Goal: Contribute content: Add original content to the website for others to see

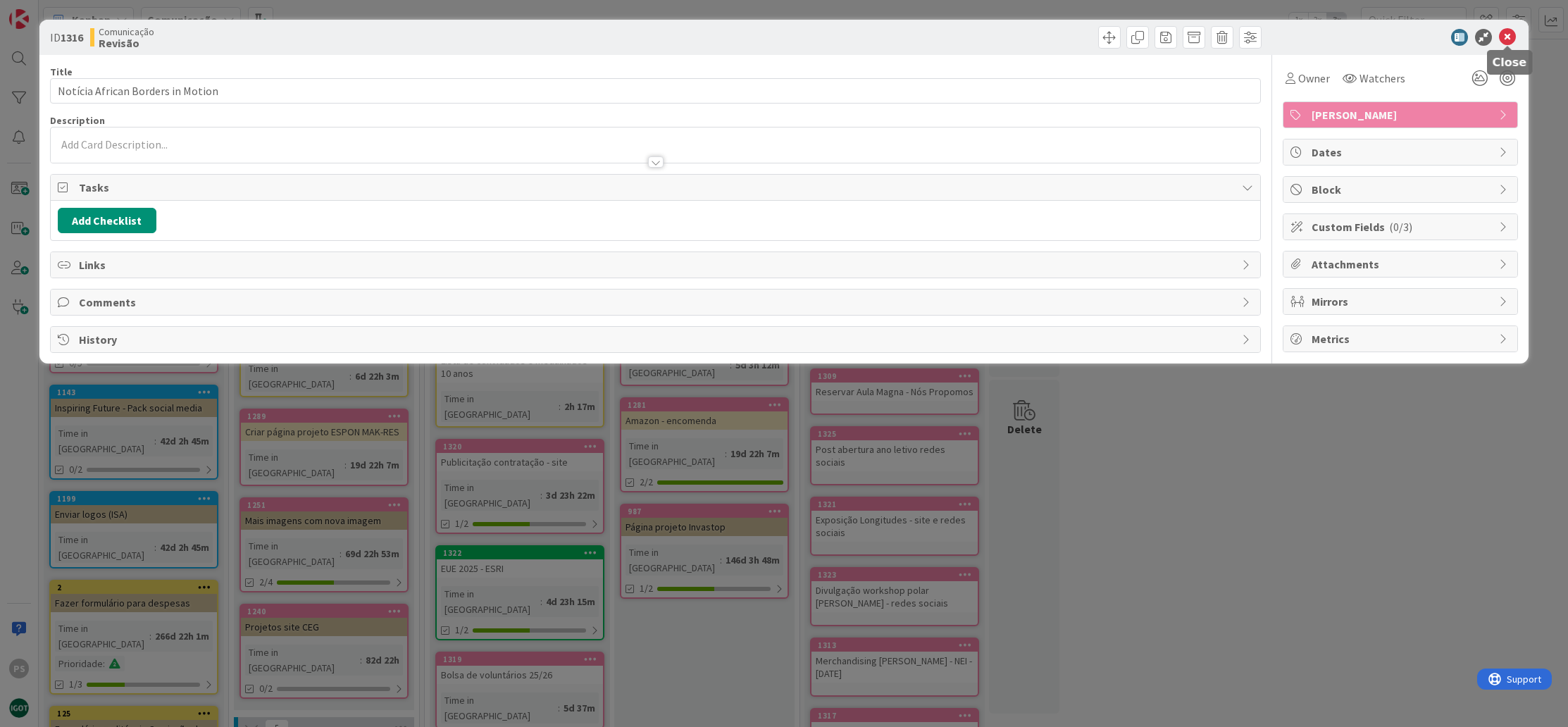
click at [1509, 35] on icon at bounding box center [1508, 37] width 17 height 17
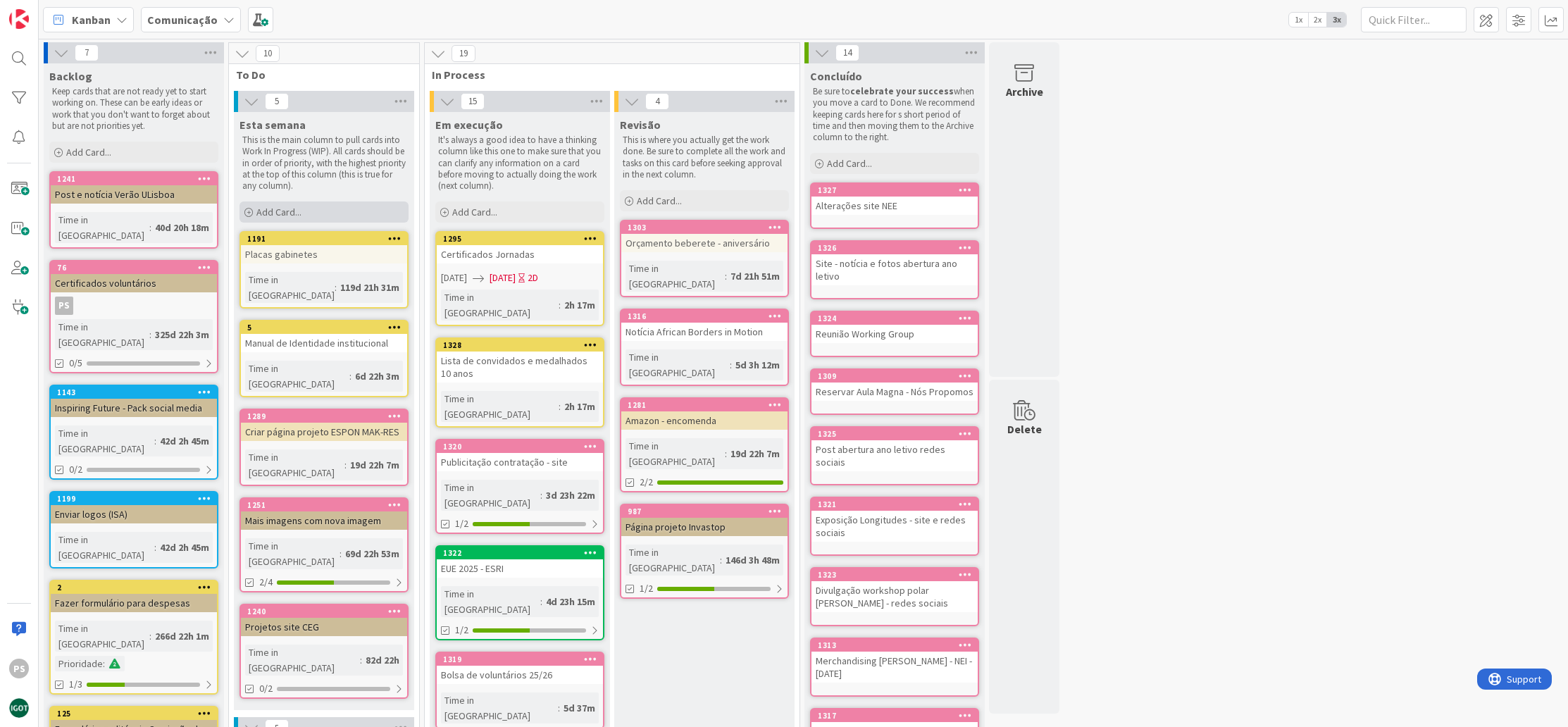
click at [325, 218] on div "Add Card..." at bounding box center [323, 212] width 169 height 21
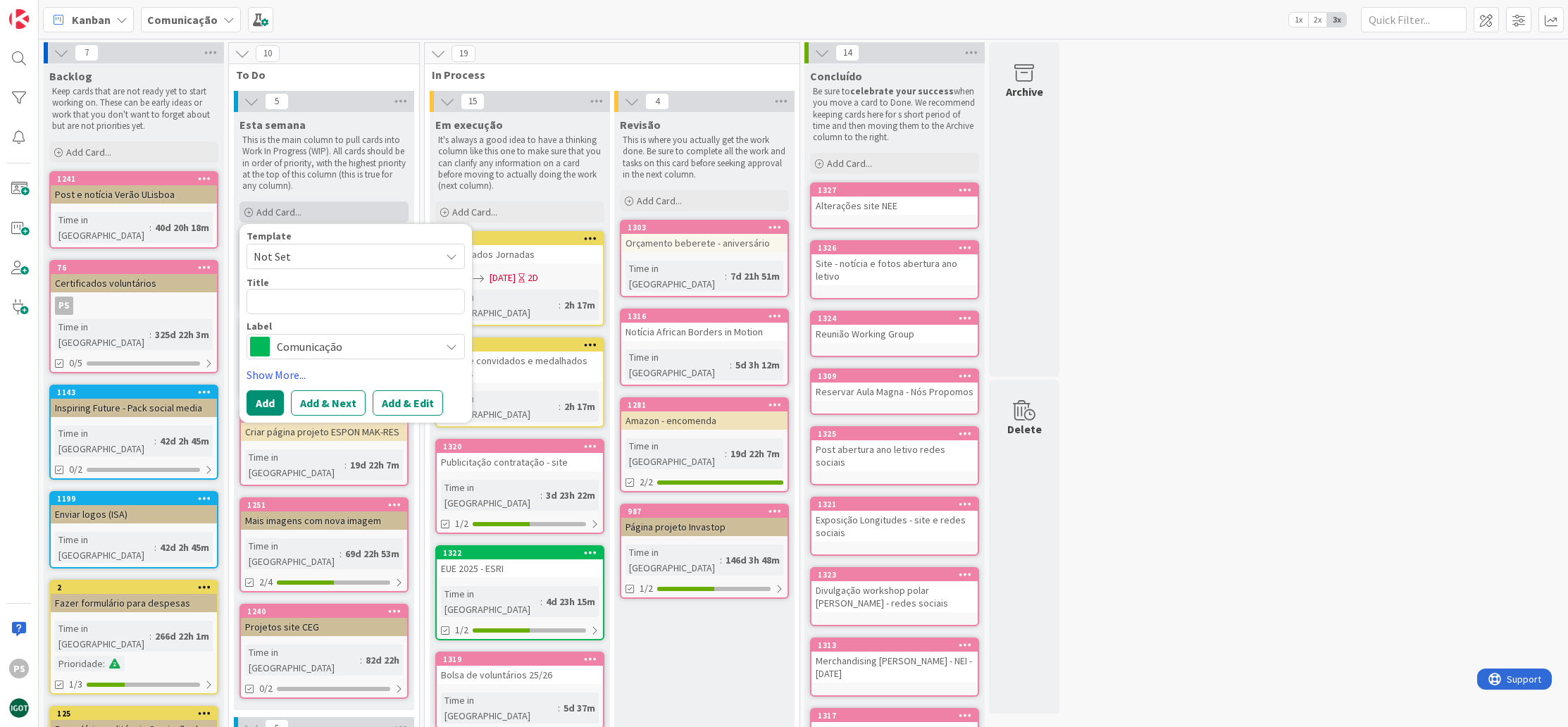
type textarea "x"
type textarea "P"
type textarea "x"
type textarea "Pu"
type textarea "x"
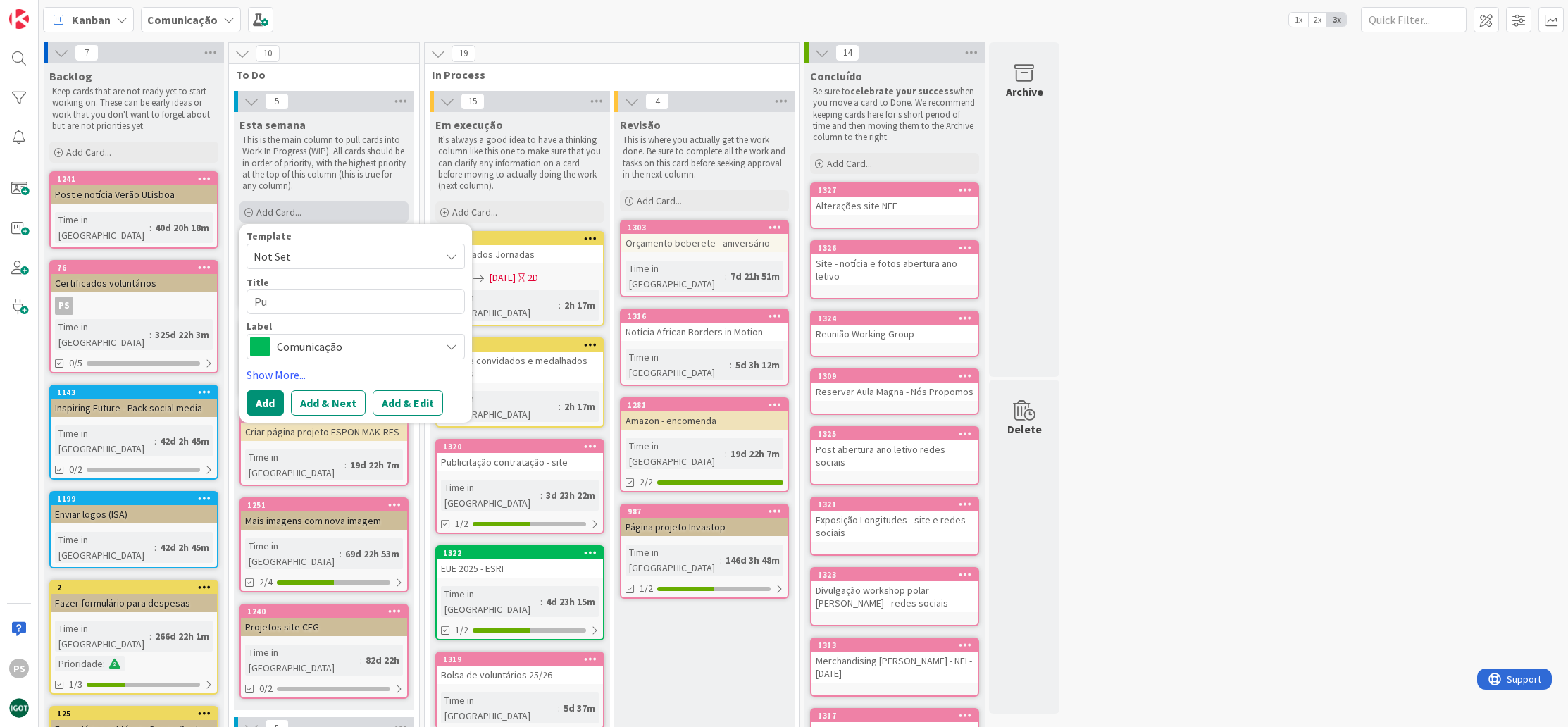
type textarea "Pub"
type textarea "x"
type textarea "Publ"
type textarea "x"
type textarea "Publi"
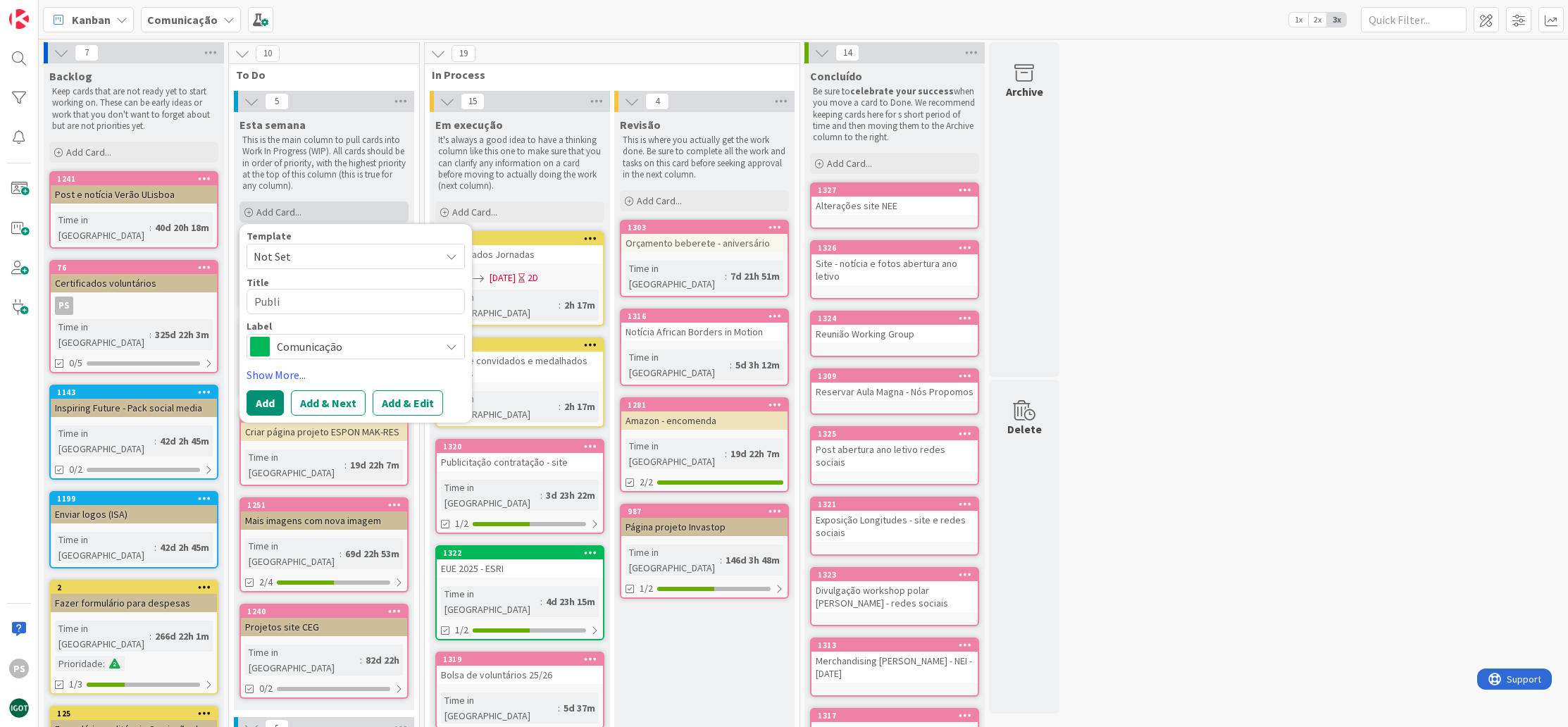
type textarea "x"
type textarea "Public"
type textarea "x"
type textarea "Publica"
type textarea "x"
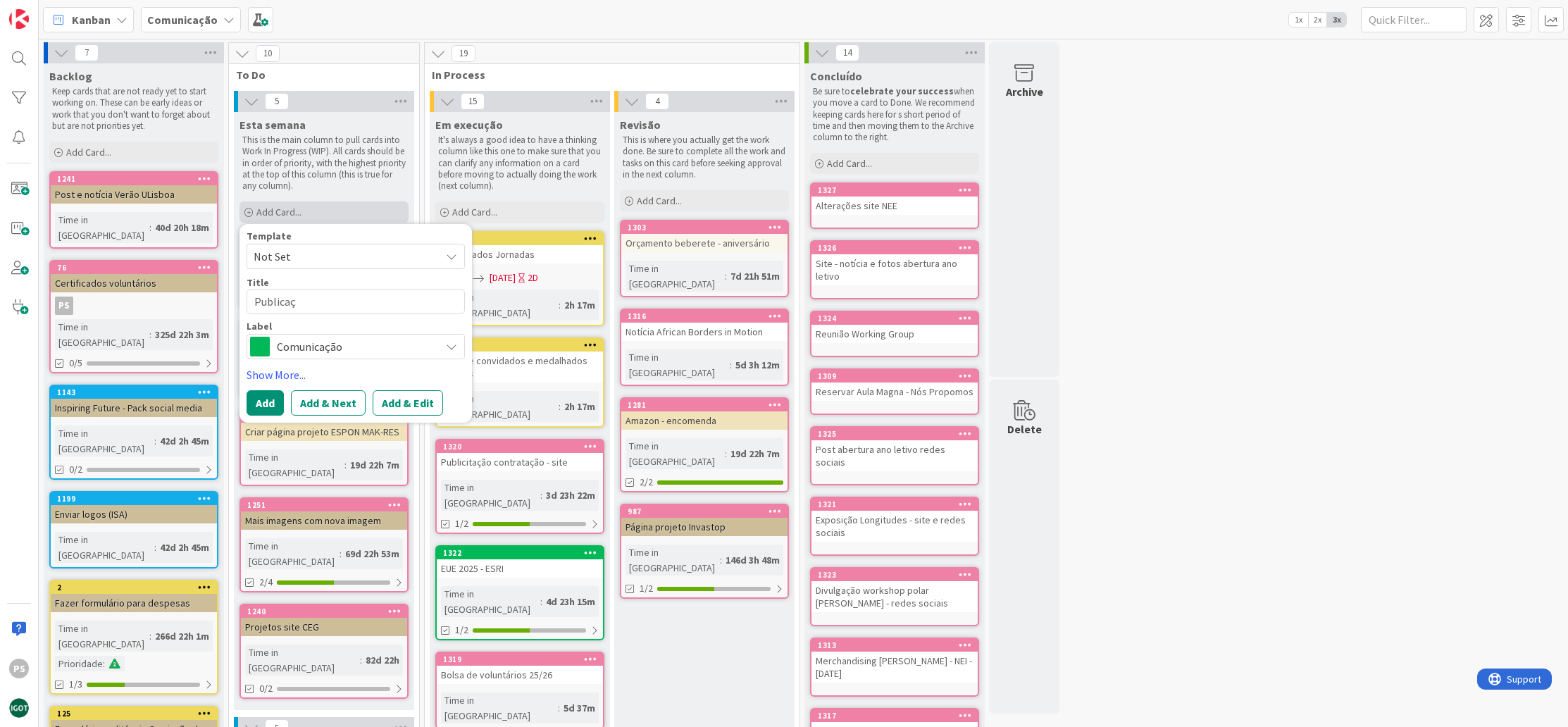
type textarea "Publicaç~"
type textarea "x"
type textarea "Publicaçã"
type textarea "x"
type textarea "Publicação"
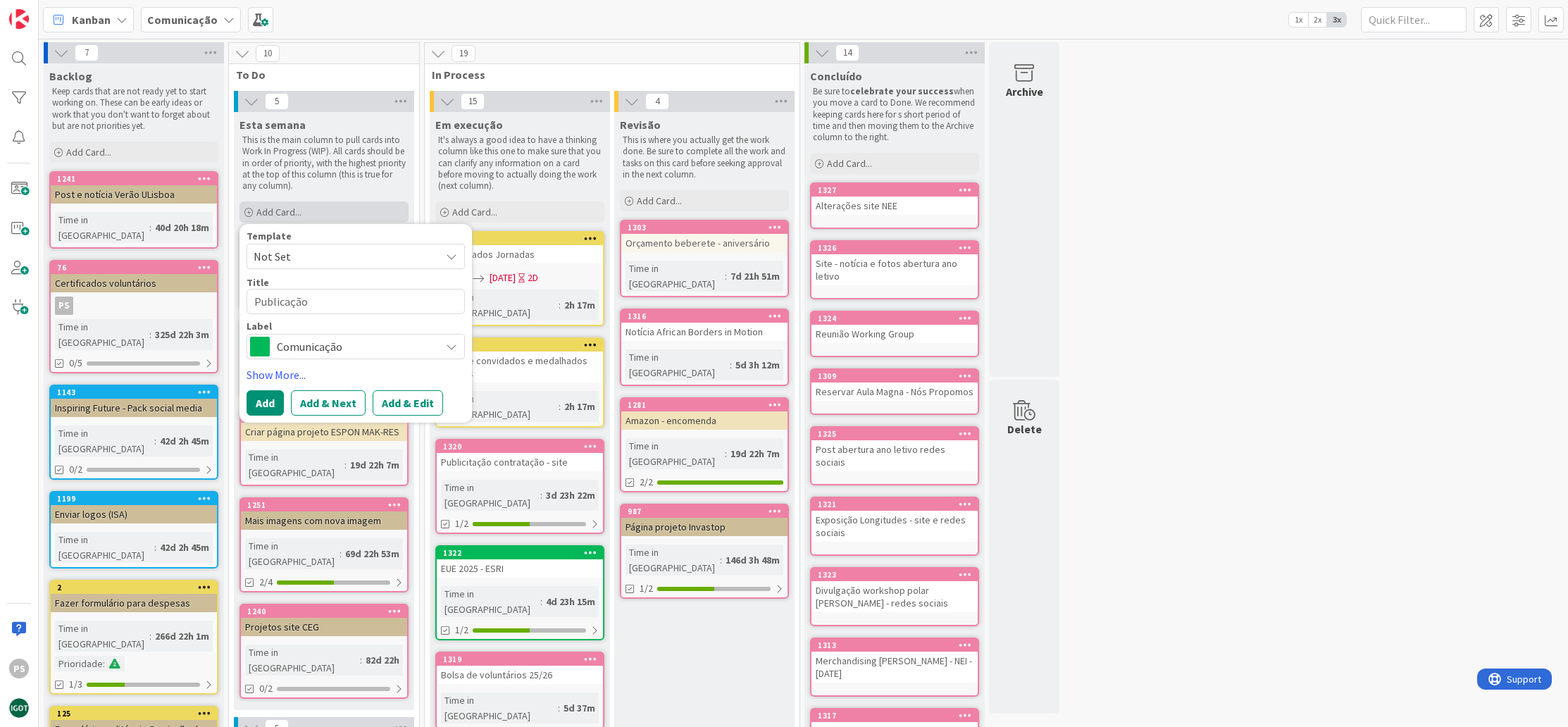
type textarea "x"
type textarea "Publicação"
type textarea "x"
type textarea "Publicação d"
type textarea "x"
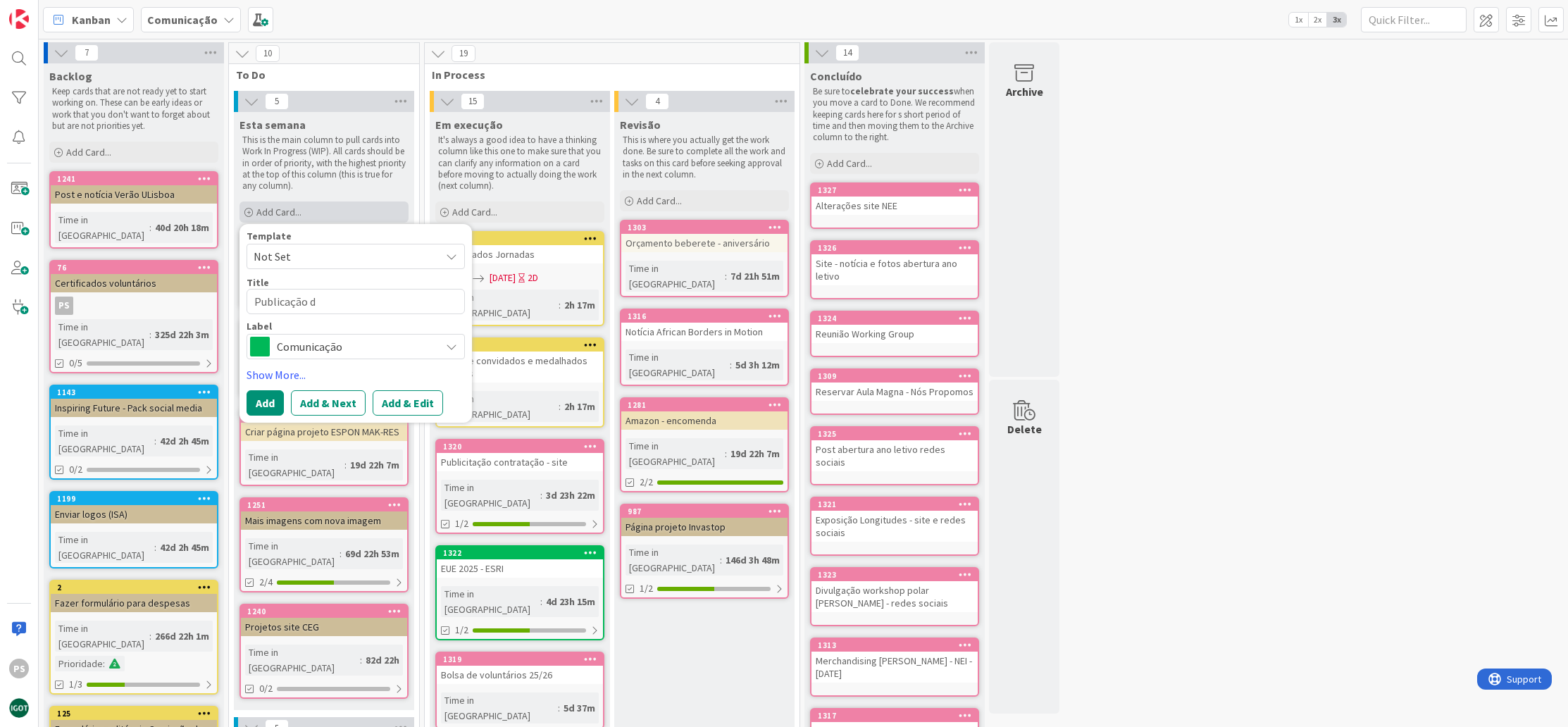
type textarea "Publicação d"
type textarea "x"
type textarea "Publicação d"
type textarea "x"
type textarea "Publicação de"
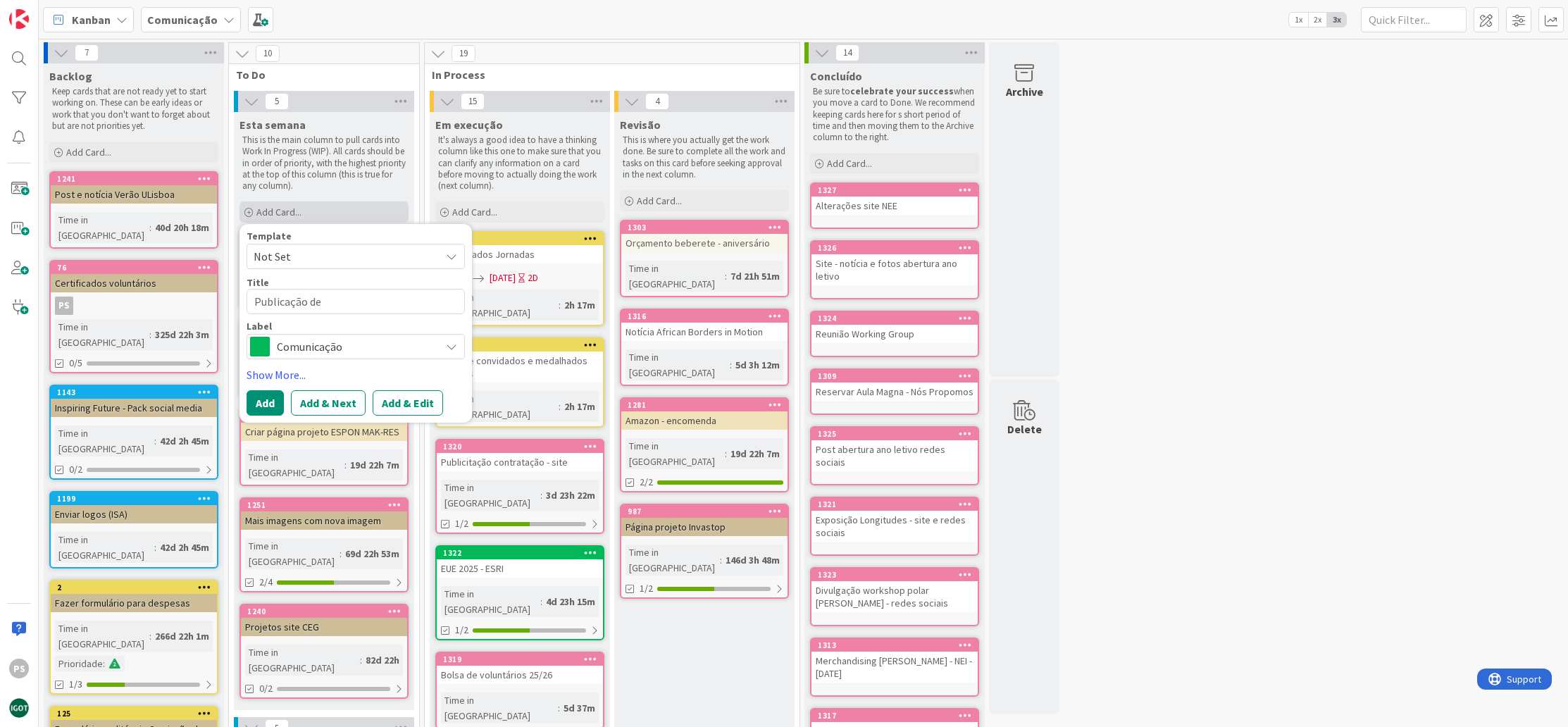
type textarea "x"
type textarea "Publicação de"
type textarea "x"
type textarea "Publicação de n"
type textarea "x"
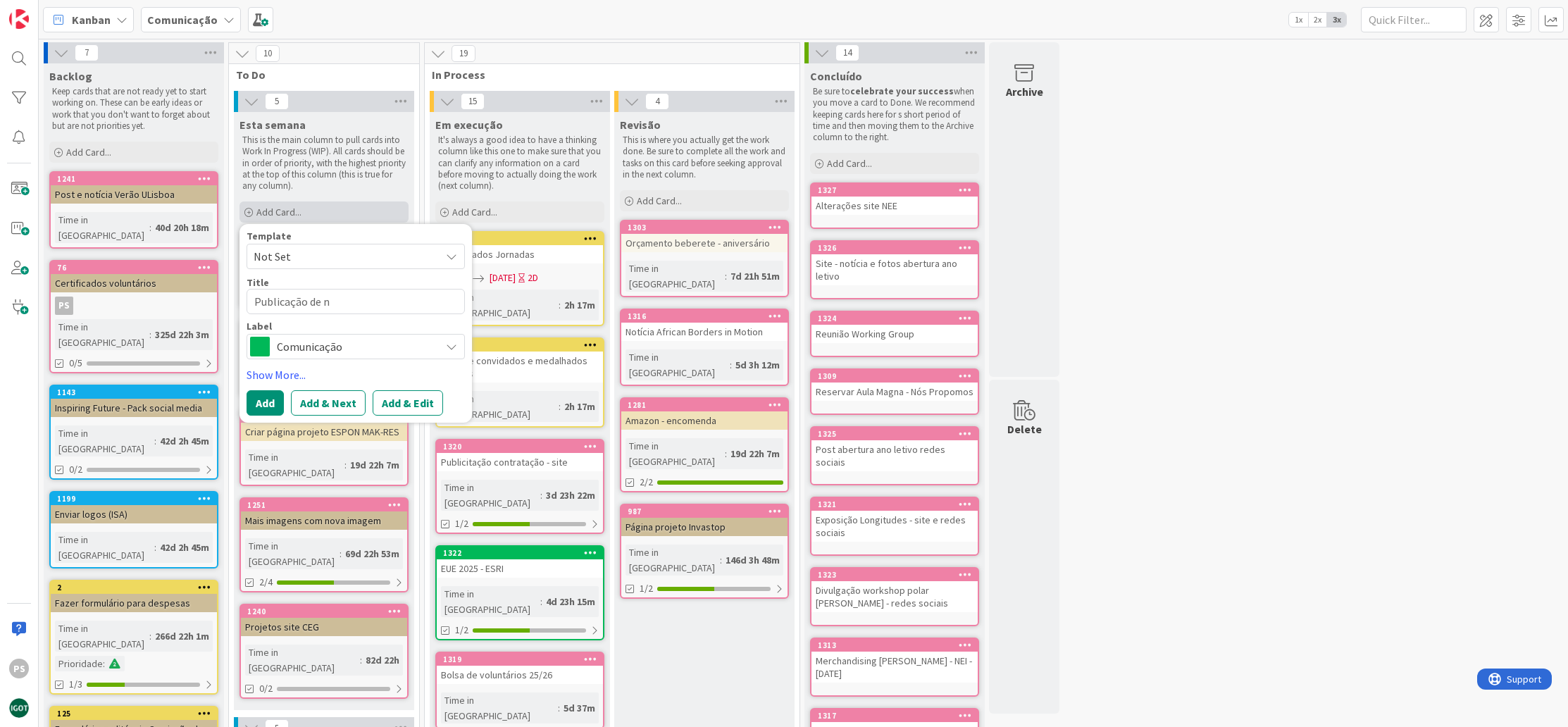
type textarea "Publicação de no"
type textarea "x"
type textarea "Publicação de not´"
type textarea "x"
type textarea "Publicação de notí"
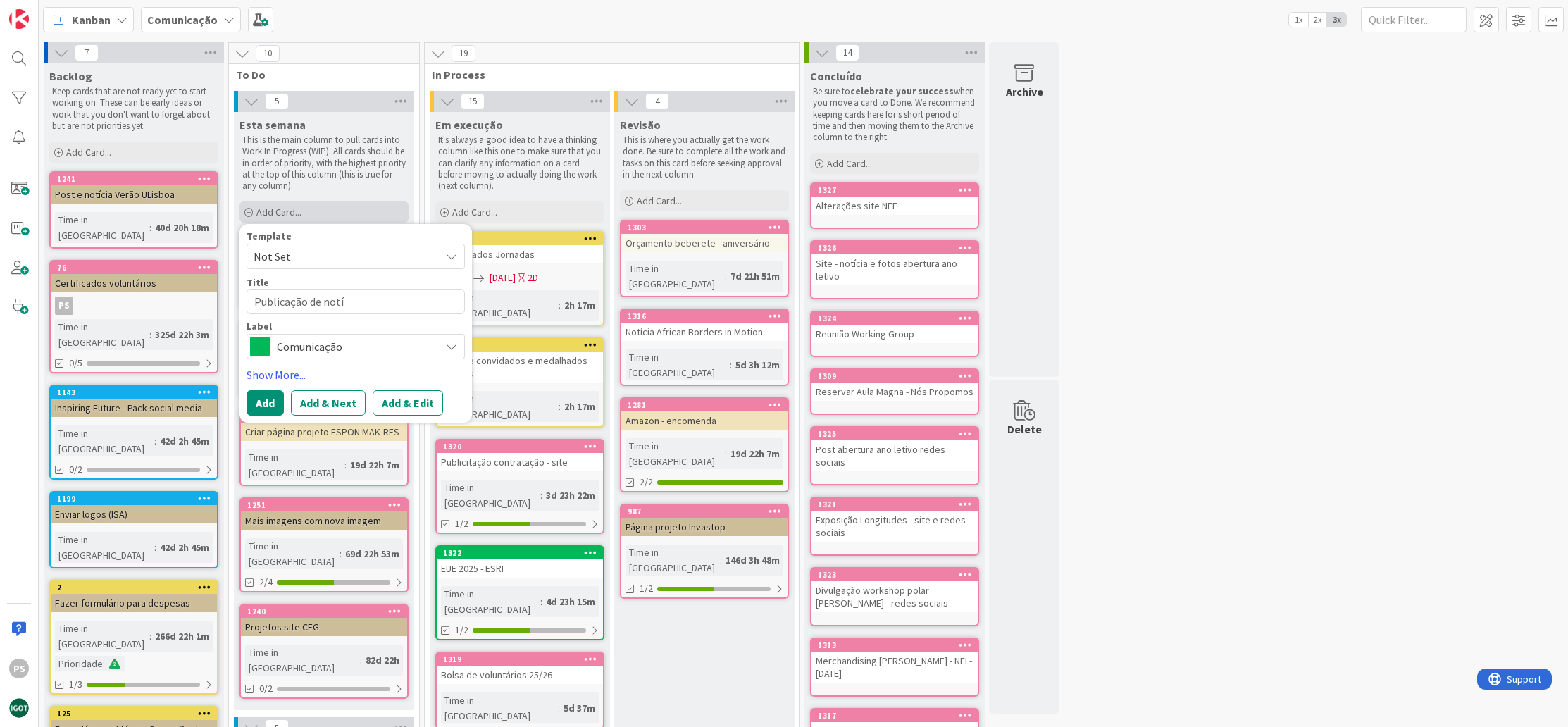
type textarea "x"
type textarea "Publicação de notíc"
type textarea "x"
type textarea "Publicação de notíci"
type textarea "x"
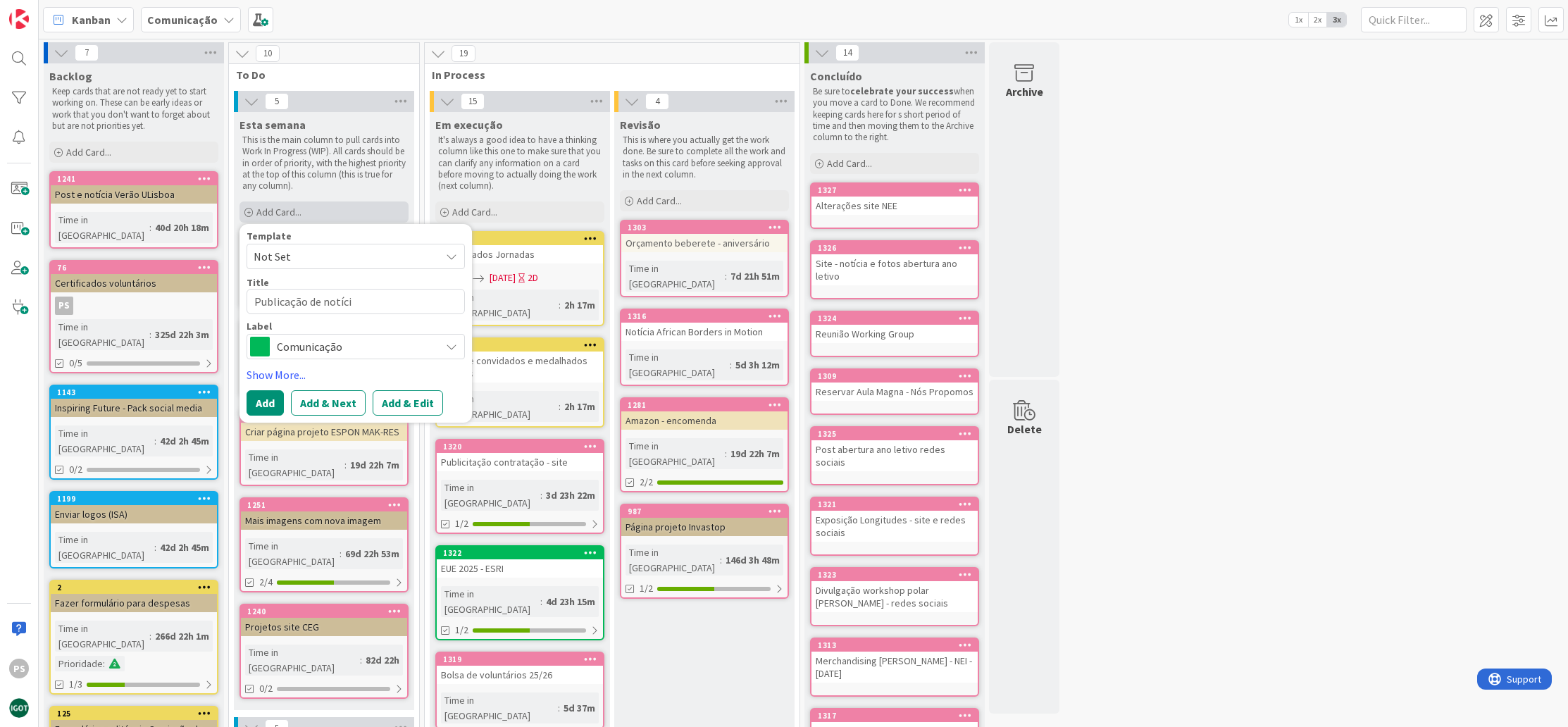
type textarea "Publicação de notícia"
type textarea "x"
type textarea "Publicação de notícia"
type textarea "x"
type textarea "Publicação de notícia R"
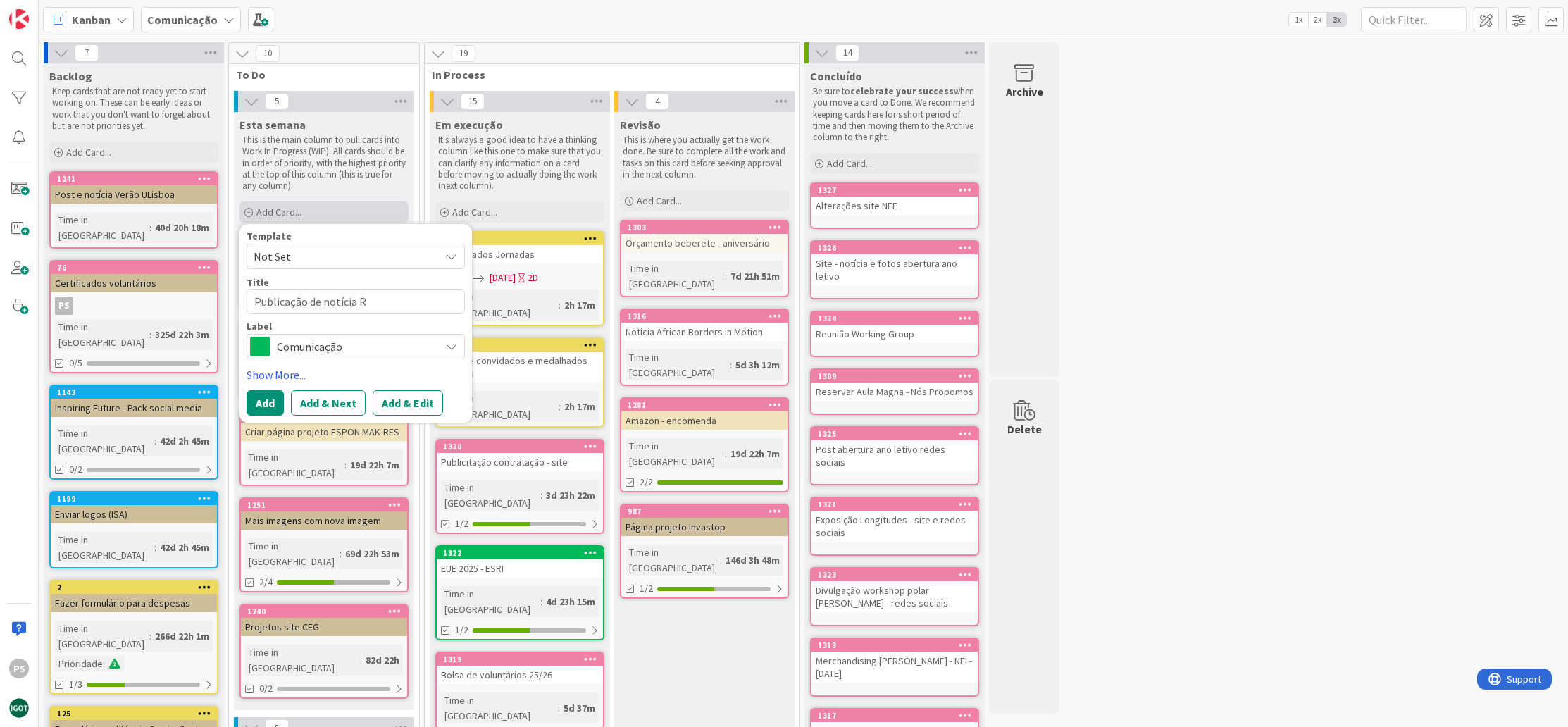
type textarea "x"
type textarea "Publicação de notícia Re"
type textarea "x"
type textarea "Publicação de notícia Re-"
type textarea "x"
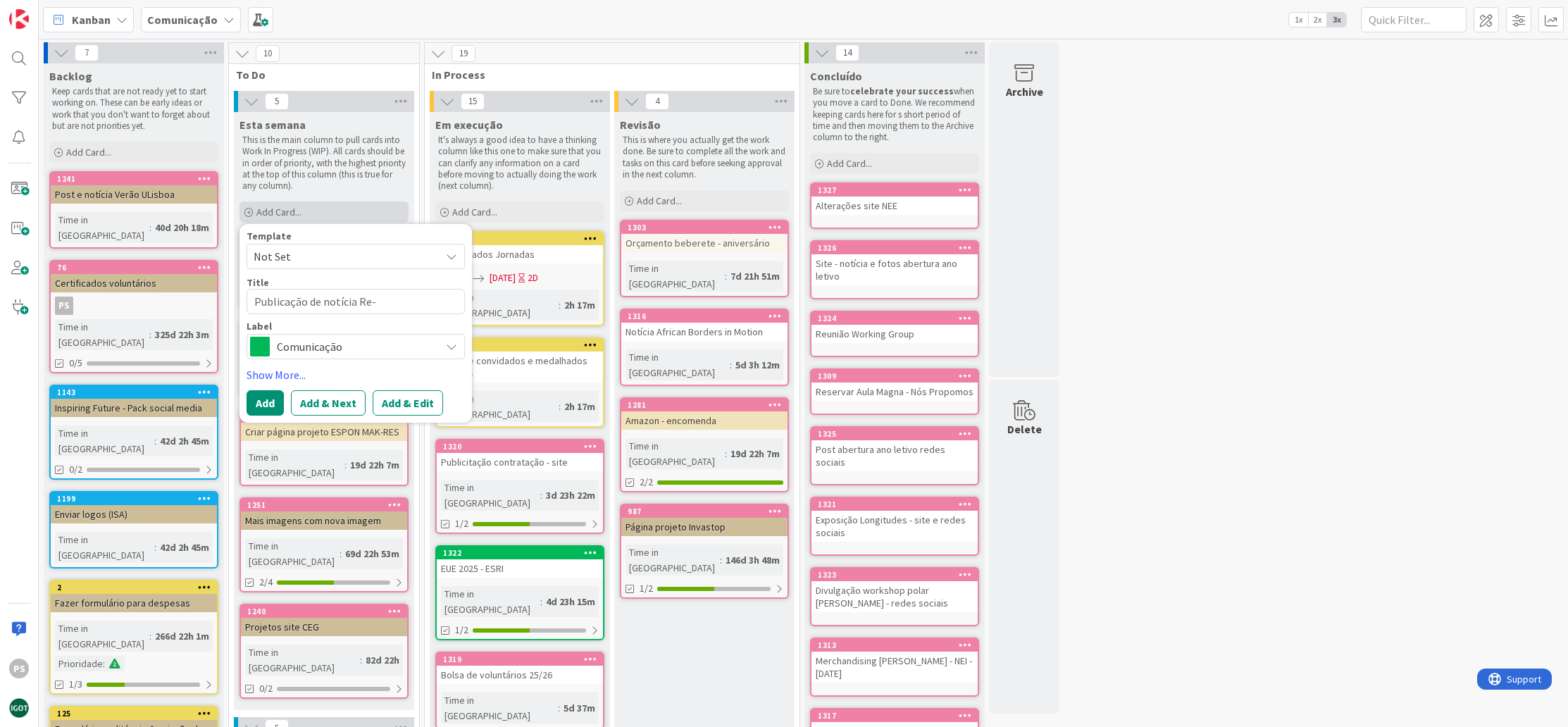
type textarea "Publicação de notícia Re-P"
type textarea "x"
type textarea "Publicação de notícia Re-Pl"
type textarea "x"
type textarea "Publicação de notícia Re-Pla"
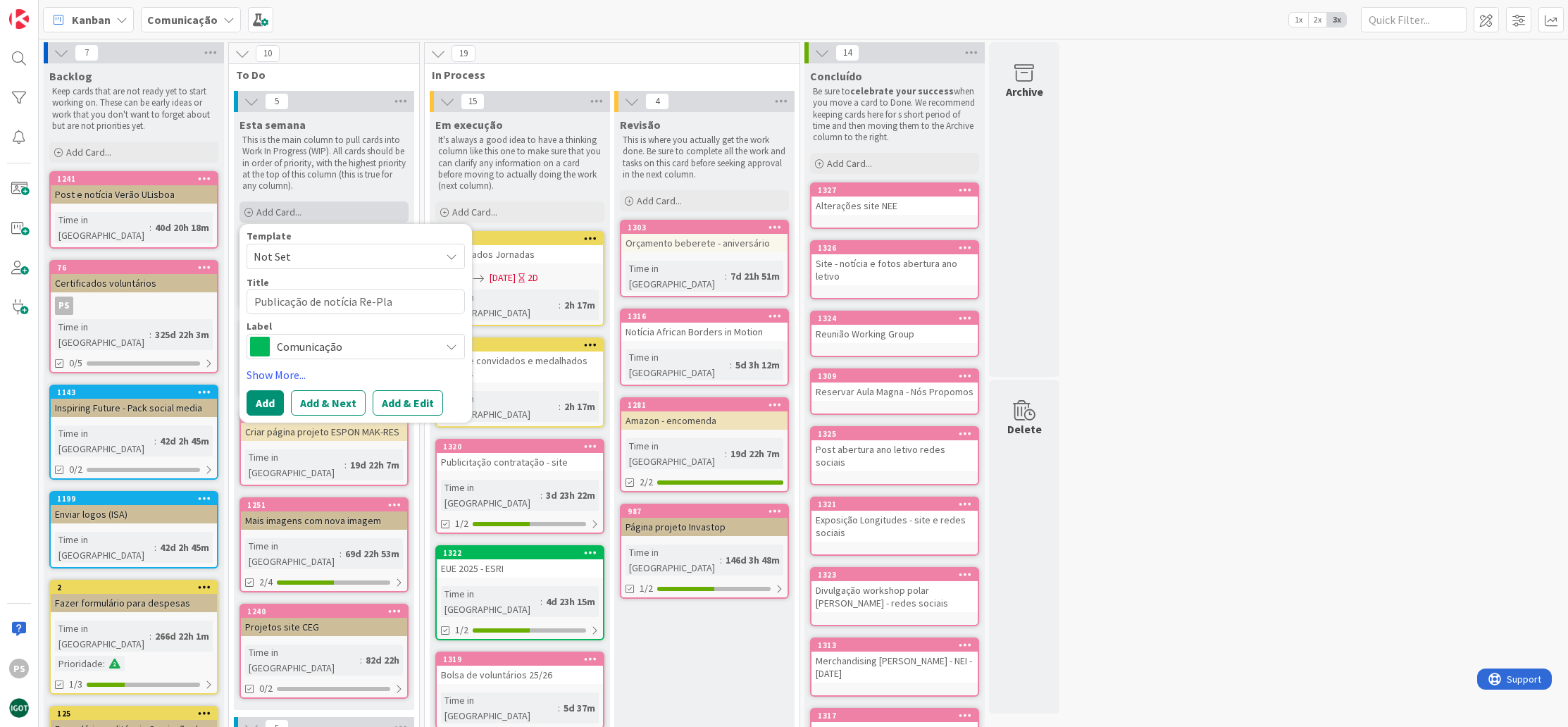
type textarea "x"
type textarea "Publicação de notícia Re-Plac"
type textarea "x"
type textarea "Publicação de notícia Re-Place"
click at [326, 346] on span "Comunicação" at bounding box center [354, 347] width 156 height 20
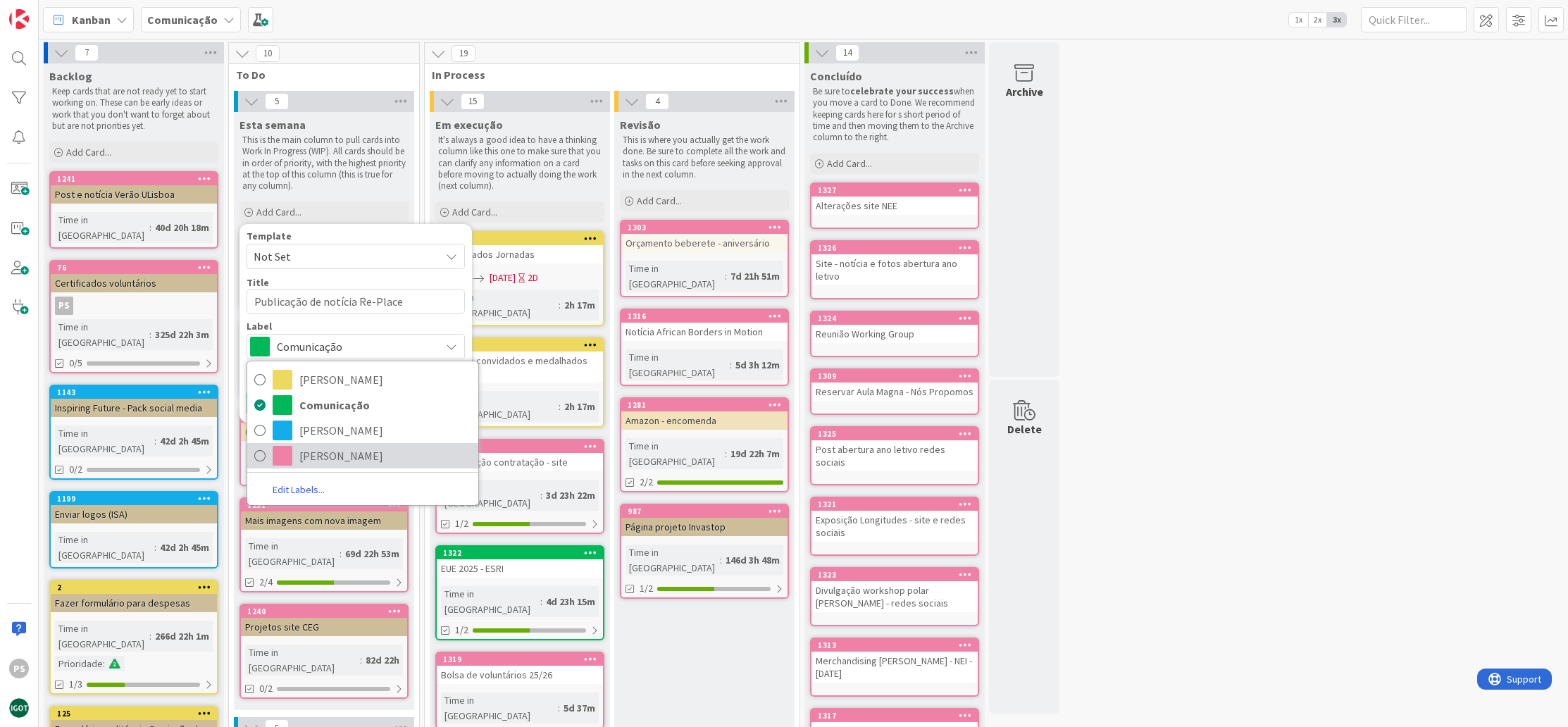
click at [348, 457] on span "[PERSON_NAME]" at bounding box center [385, 455] width 172 height 21
type textarea "x"
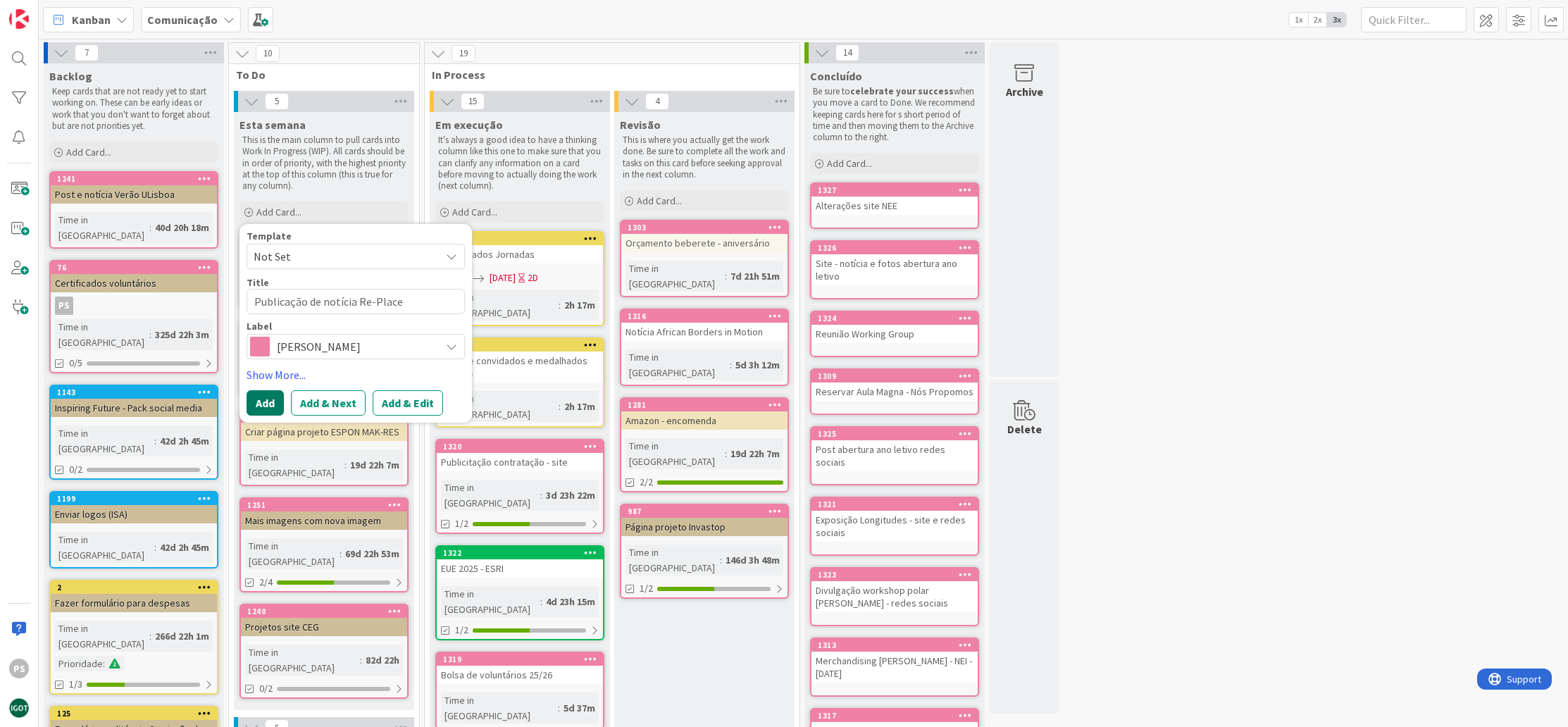
click at [269, 400] on button "Add" at bounding box center [265, 403] width 37 height 26
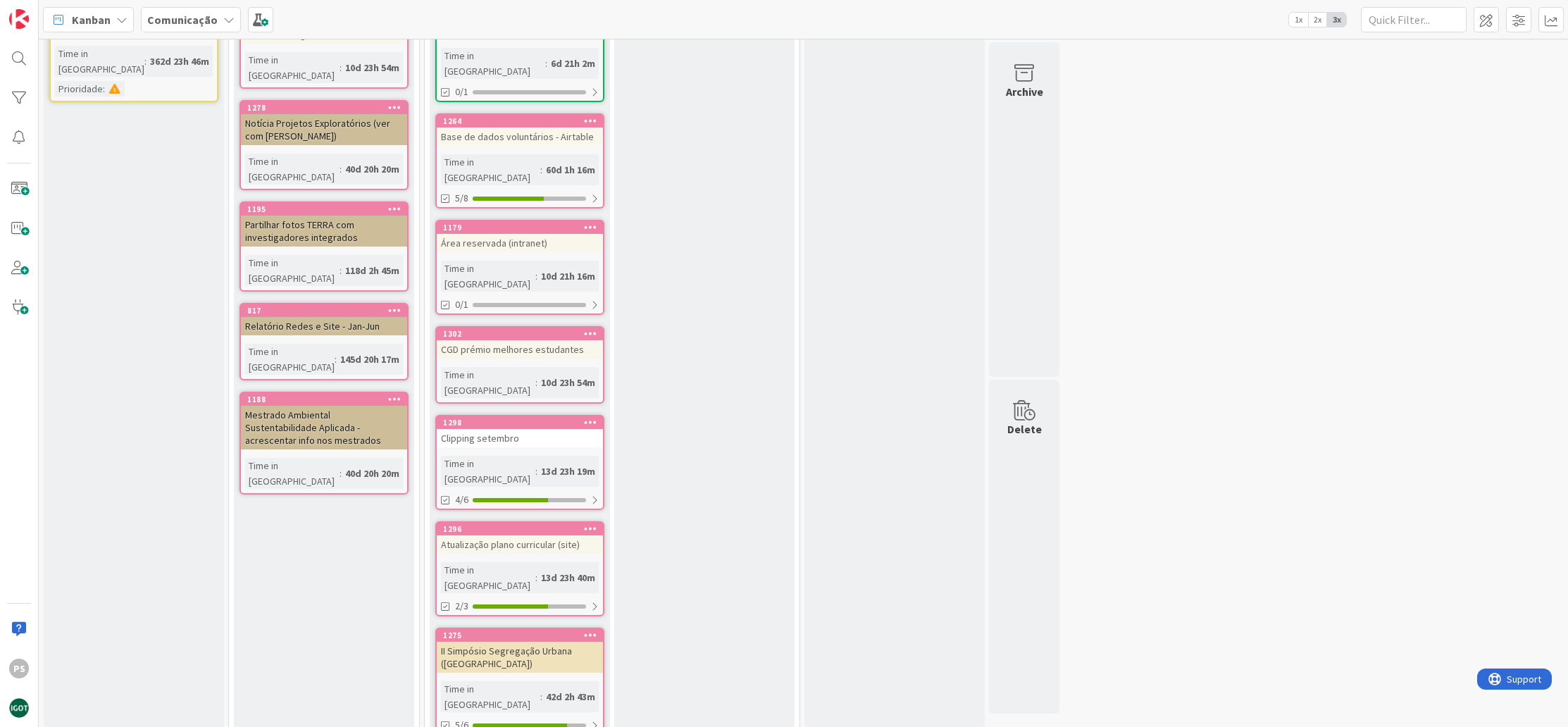
scroll to position [836, 0]
click at [571, 596] on div "2/3" at bounding box center [520, 604] width 166 height 17
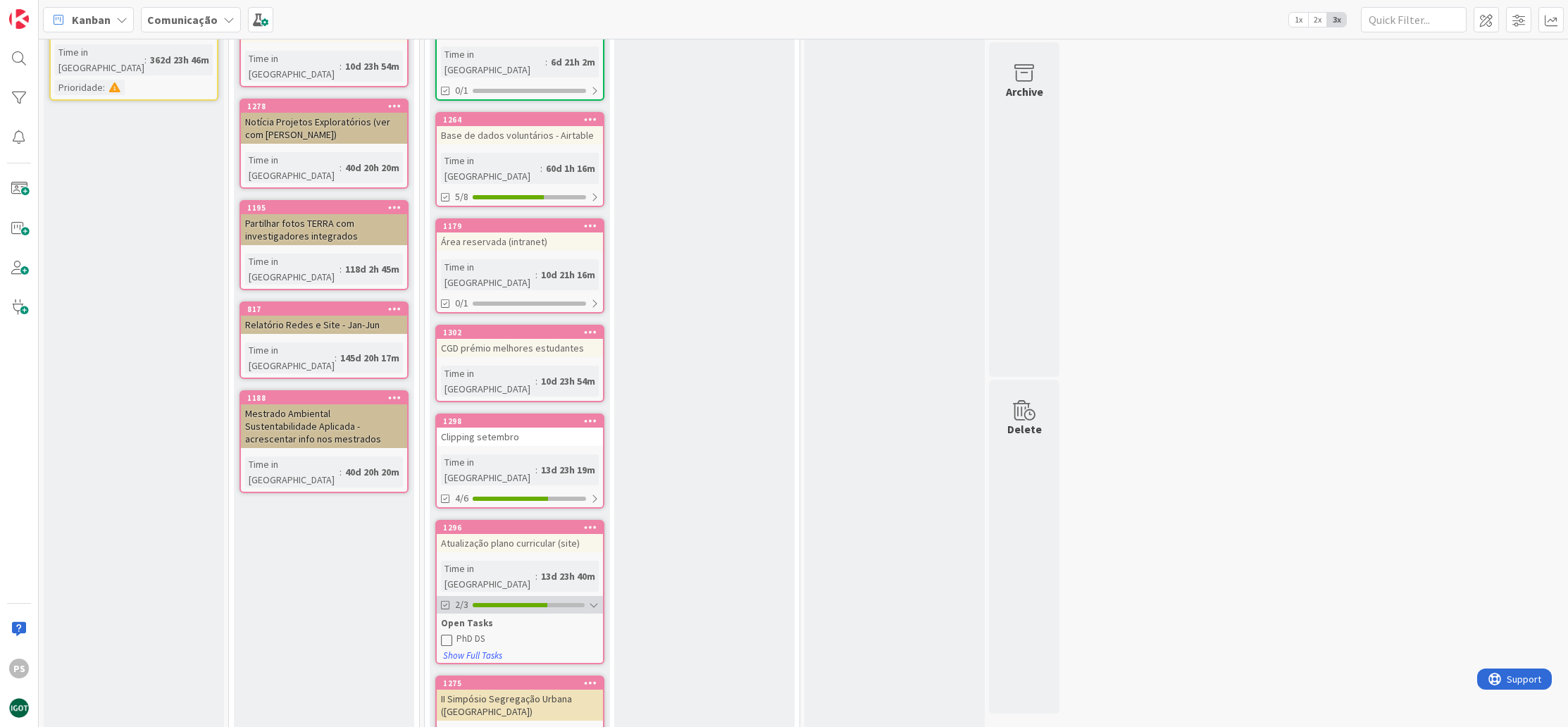
click at [571, 596] on div "2/3" at bounding box center [520, 604] width 166 height 17
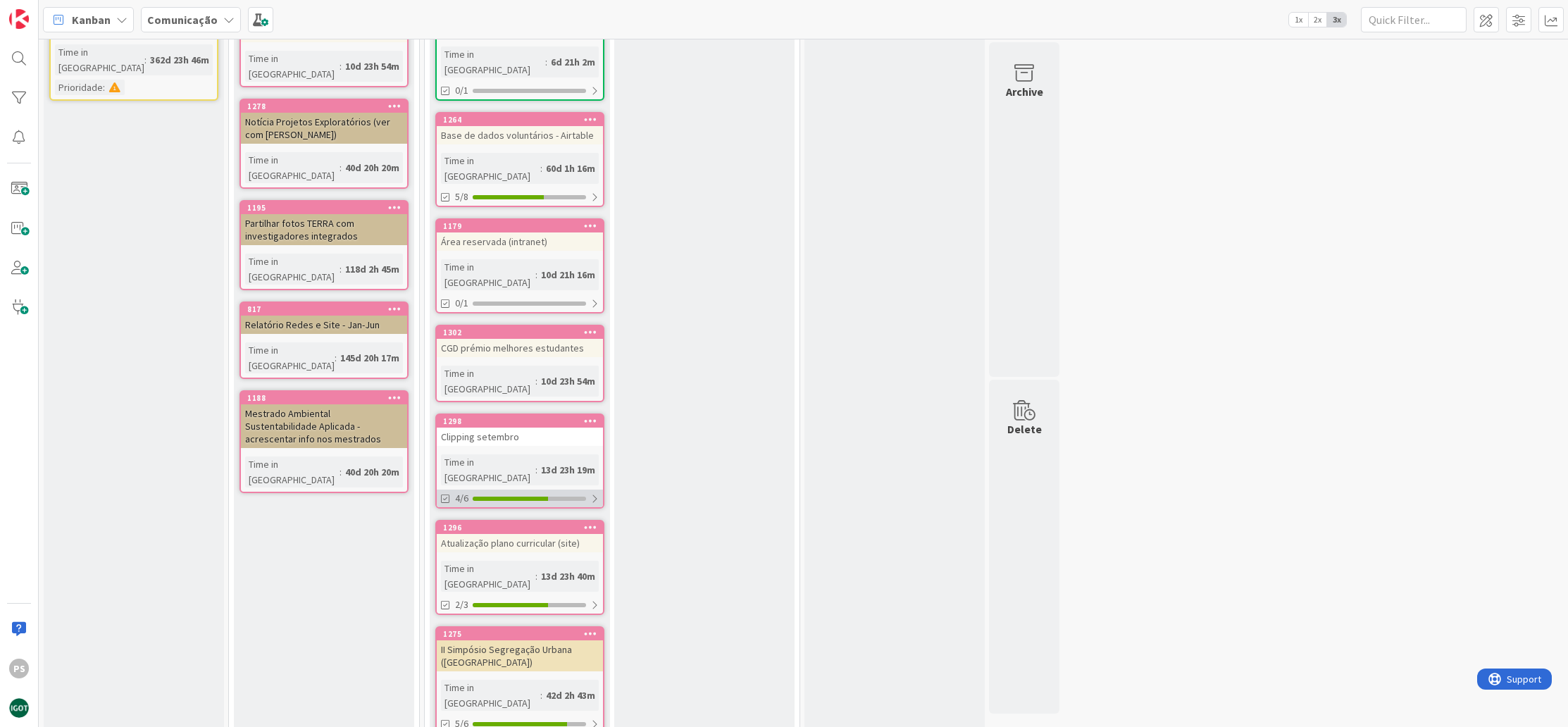
click at [538, 490] on div "4/6" at bounding box center [520, 498] width 166 height 17
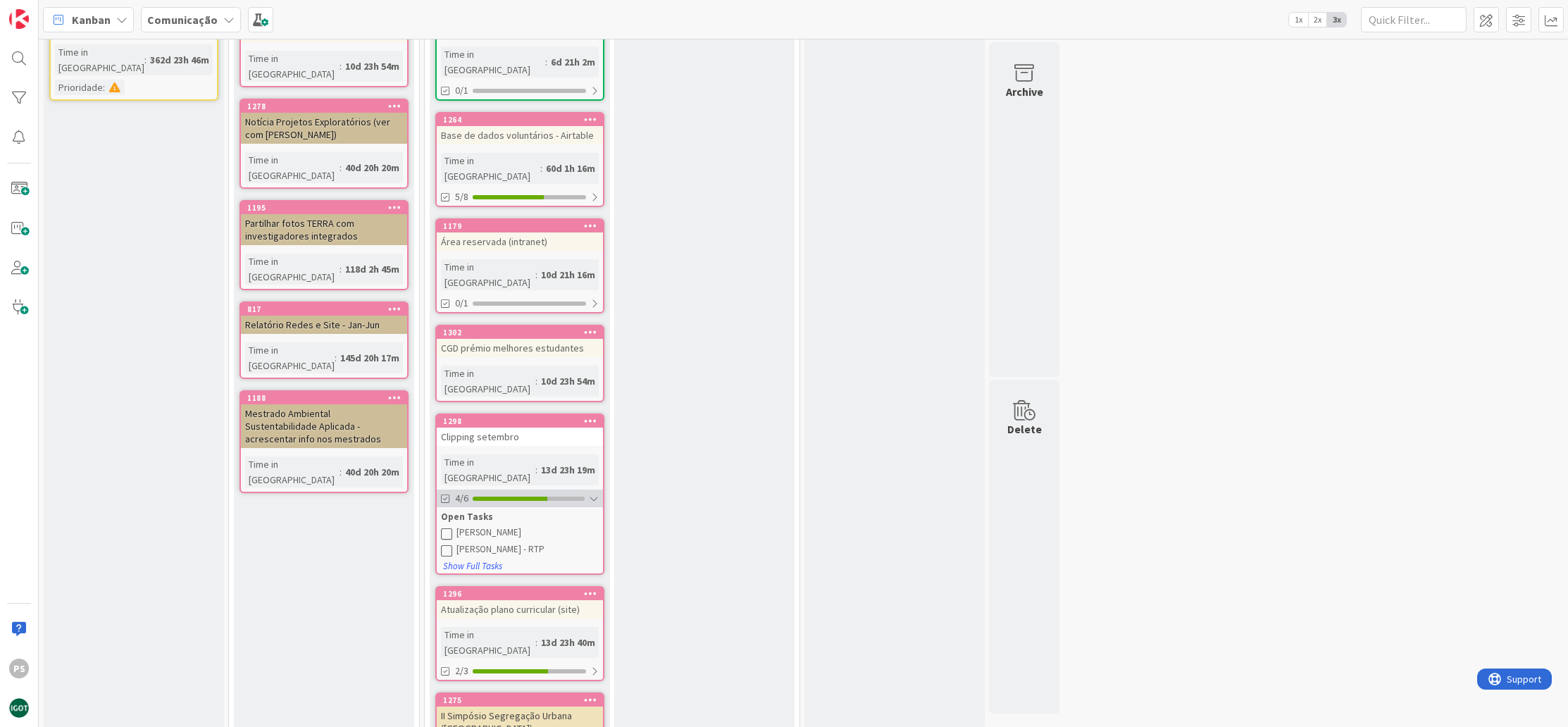
click at [538, 490] on div "4/6" at bounding box center [520, 498] width 166 height 17
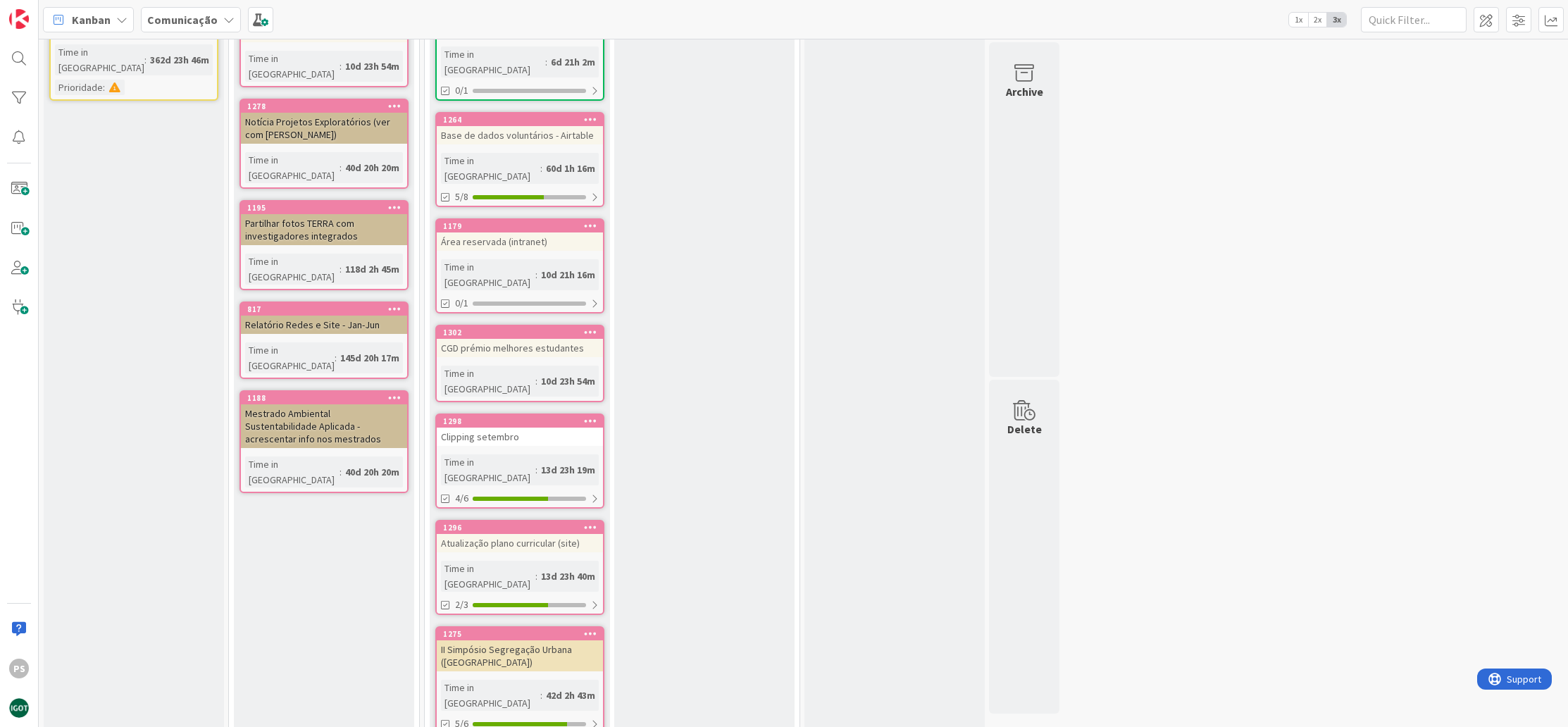
scroll to position [736, 0]
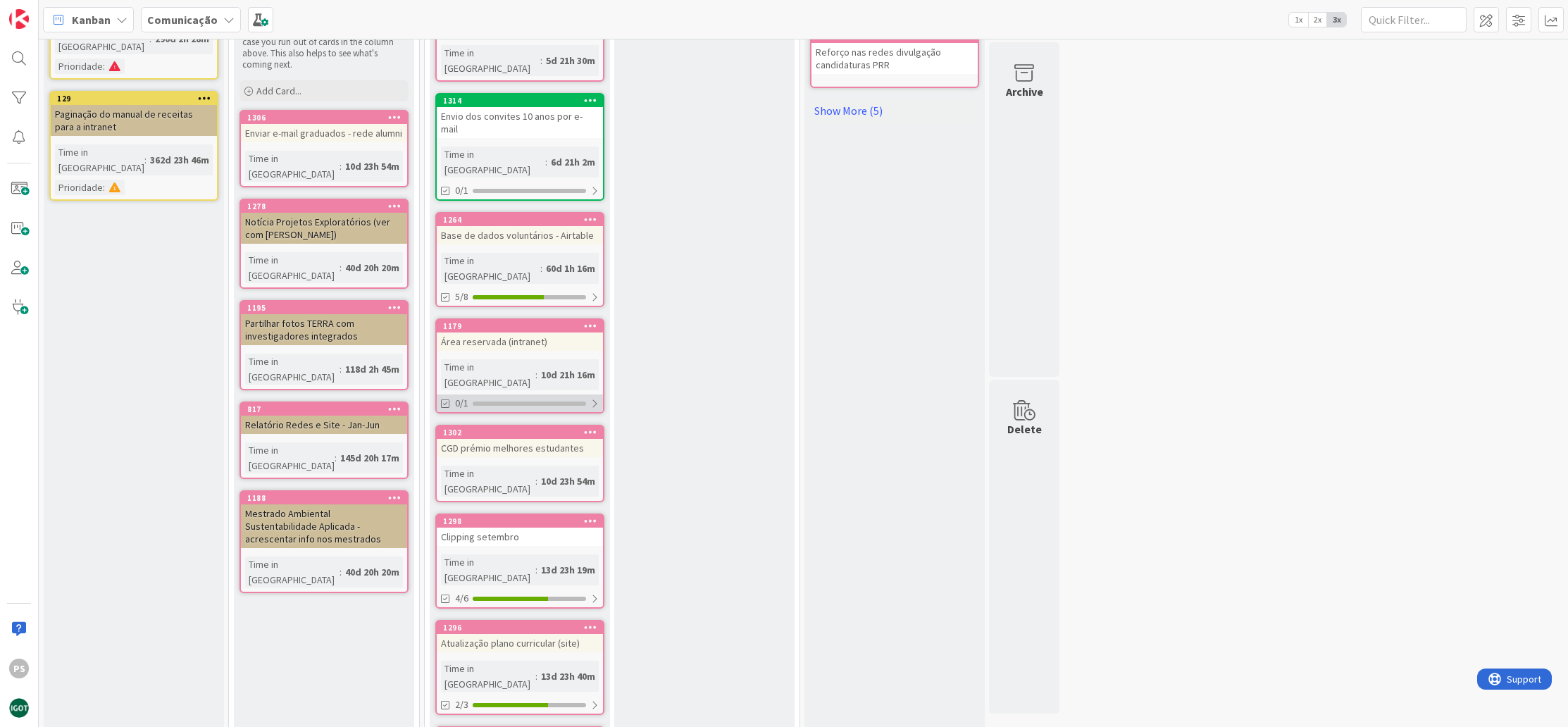
click at [529, 394] on div "0/1" at bounding box center [520, 402] width 166 height 17
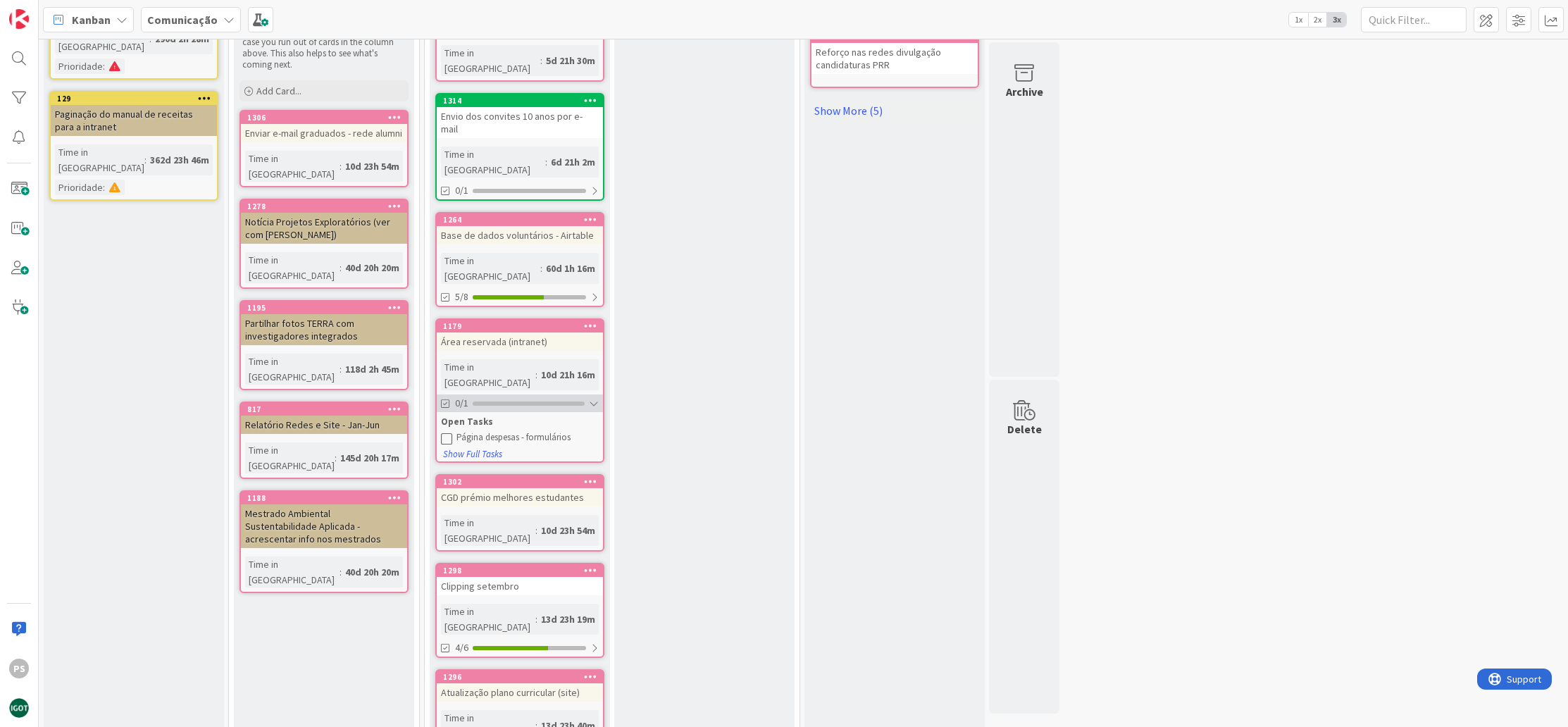
click at [529, 394] on div "0/1" at bounding box center [520, 402] width 166 height 17
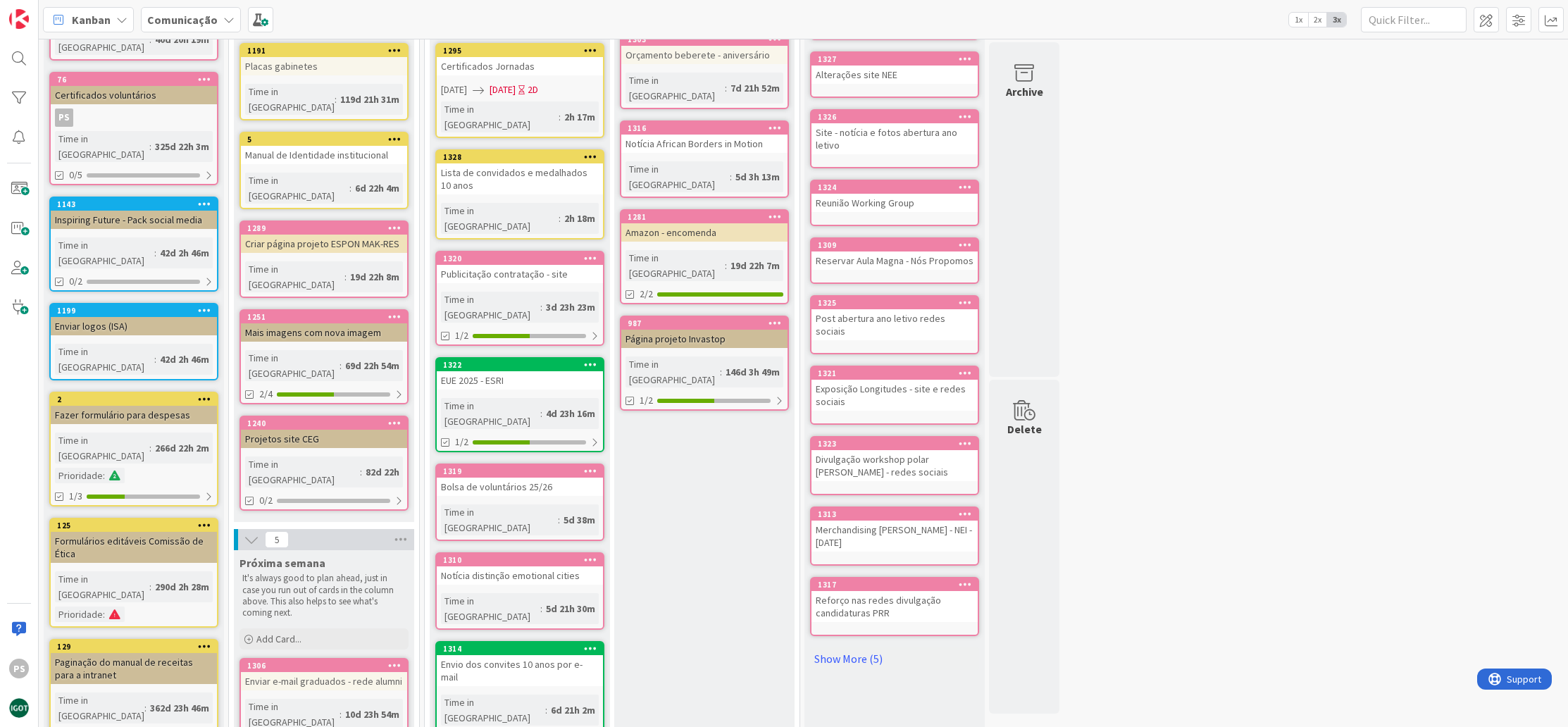
scroll to position [0, 0]
